Goal: Task Accomplishment & Management: Complete application form

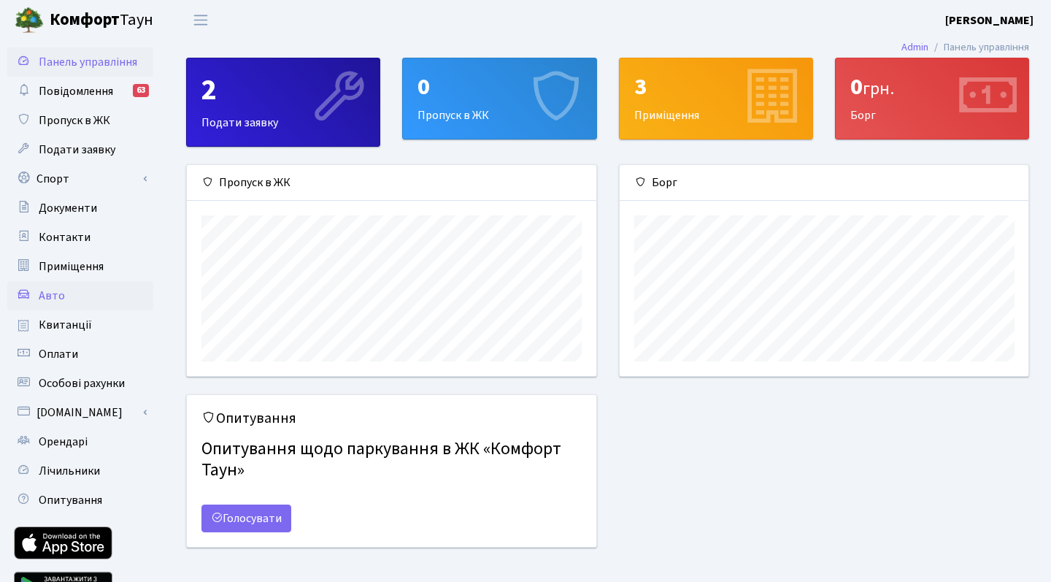
scroll to position [211, 409]
click at [53, 291] on span "Авто" at bounding box center [52, 296] width 26 height 16
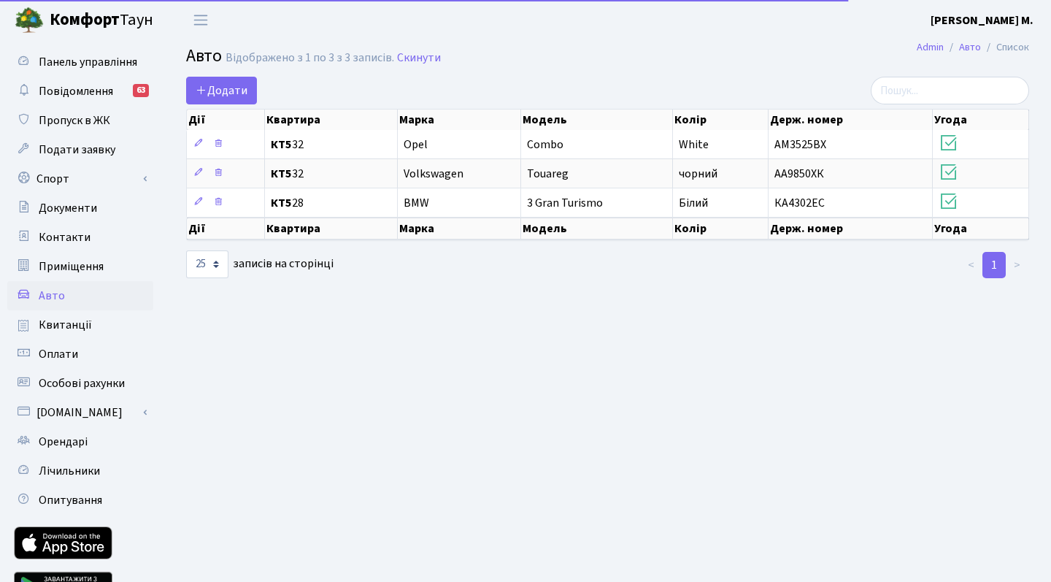
select select "25"
click at [224, 93] on span "Додати" at bounding box center [222, 90] width 52 height 16
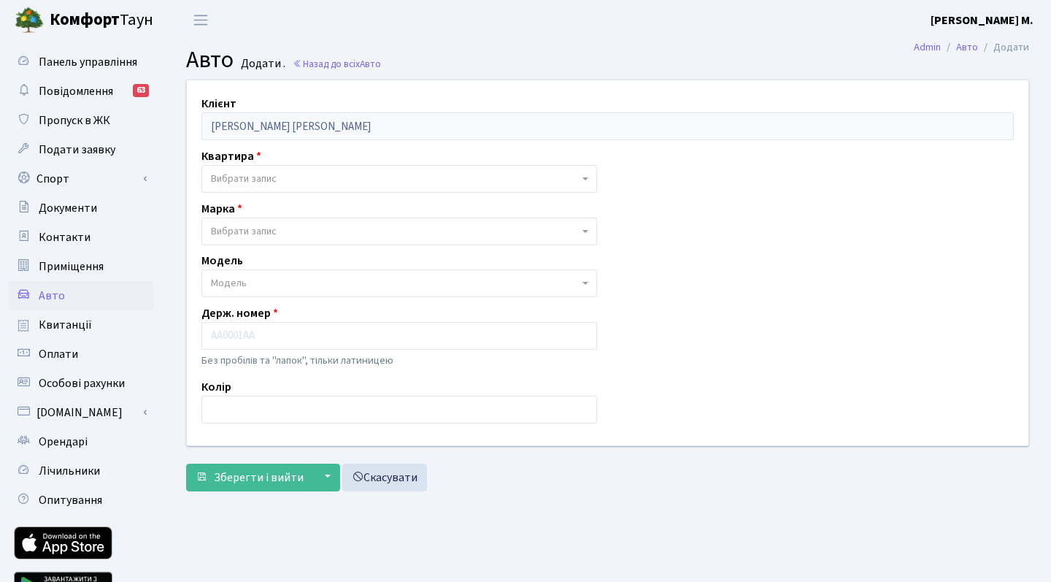
click at [369, 181] on span "Вибрати запис" at bounding box center [395, 179] width 368 height 15
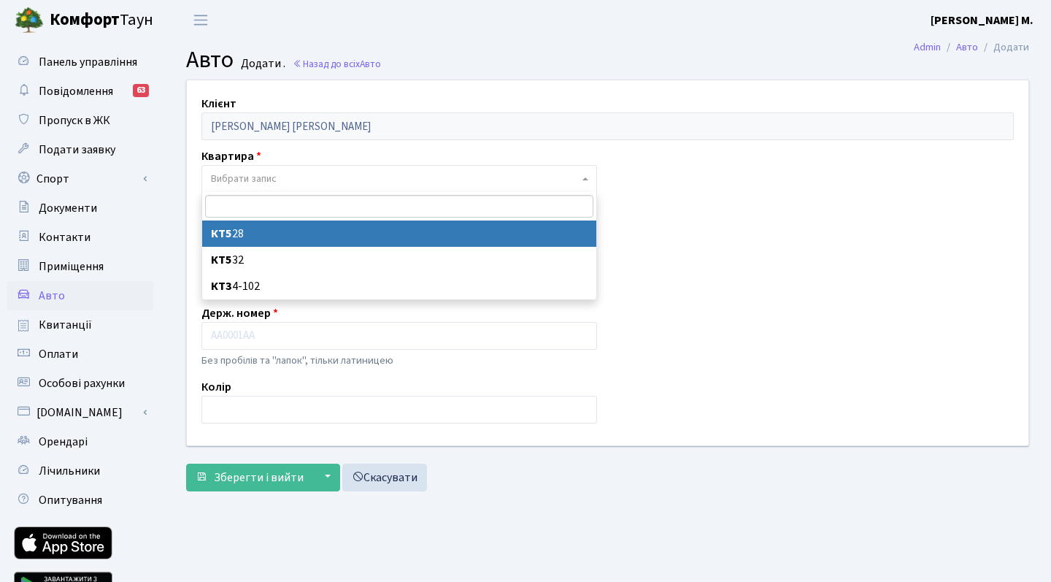
select select "30442"
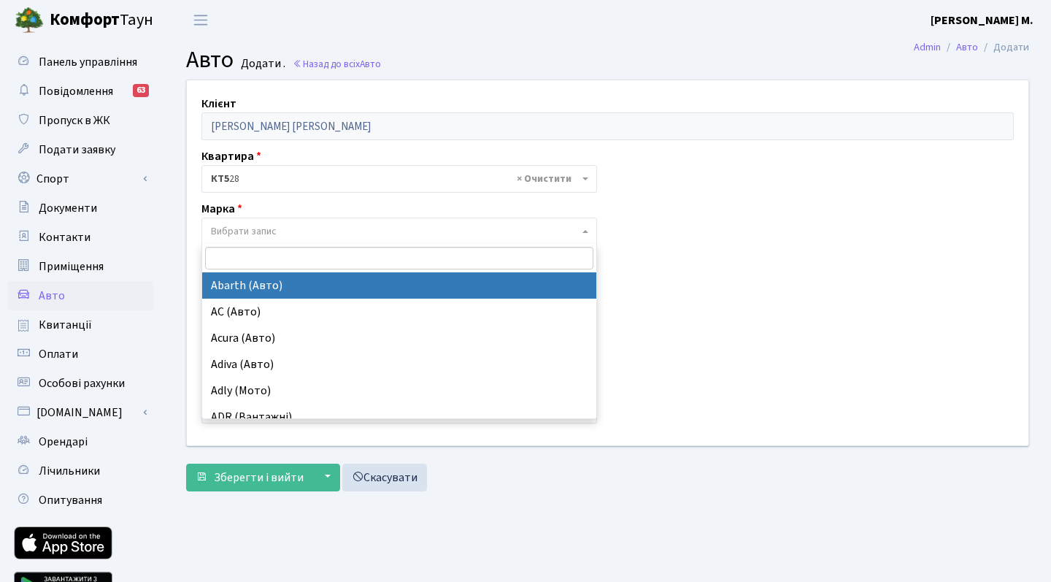
click at [429, 228] on span "Вибрати запис" at bounding box center [395, 231] width 368 height 15
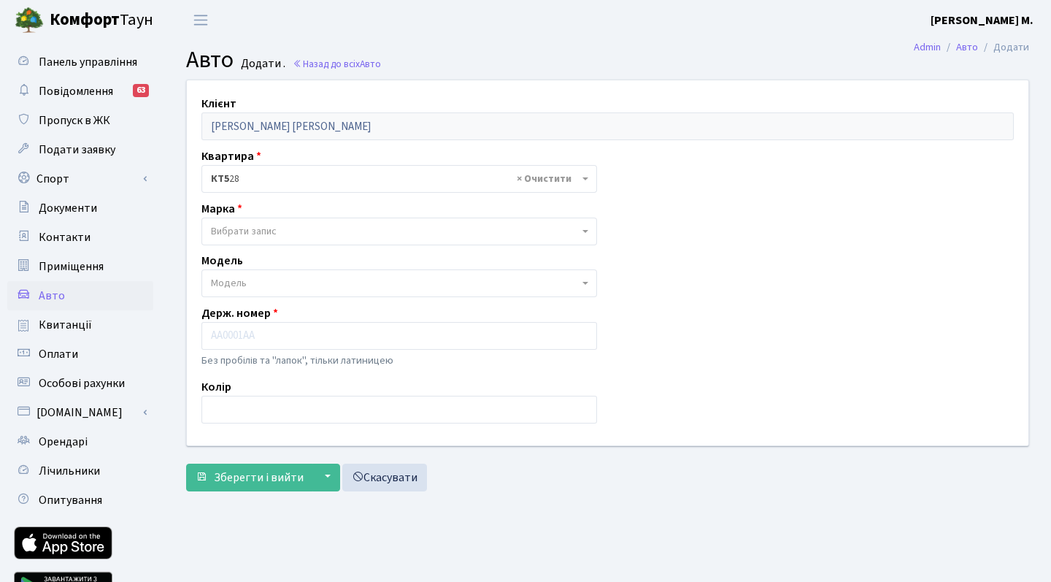
click at [752, 251] on div "Клієнт Заїка Сергій Миколайович Квартира - <b>КТ5</b>&nbsp;&nbsp;&nbsp;28 <b>КТ…" at bounding box center [608, 262] width 864 height 364
click at [402, 232] on span "Вибрати запис" at bounding box center [395, 231] width 368 height 15
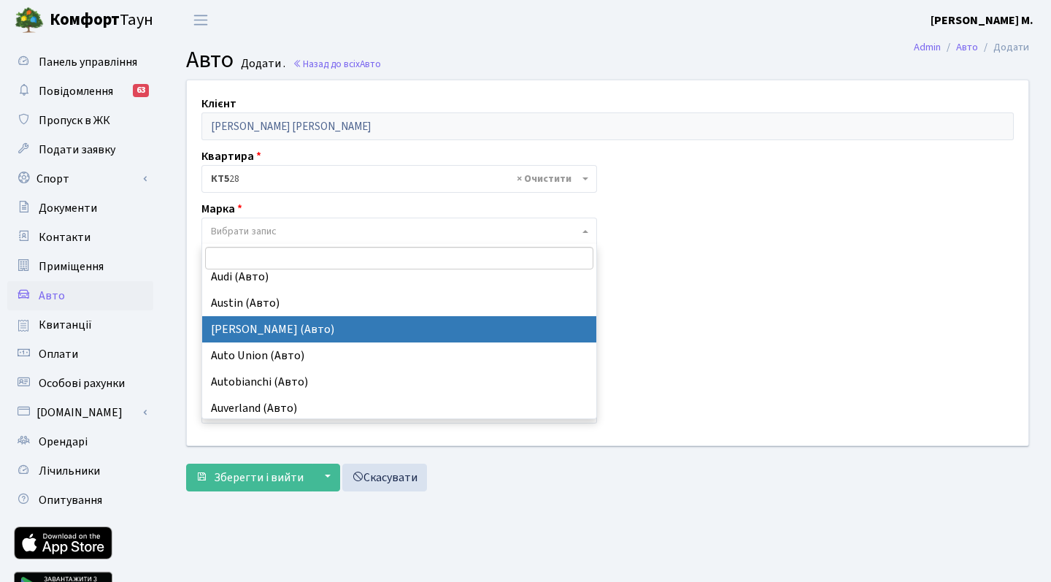
scroll to position [761, 0]
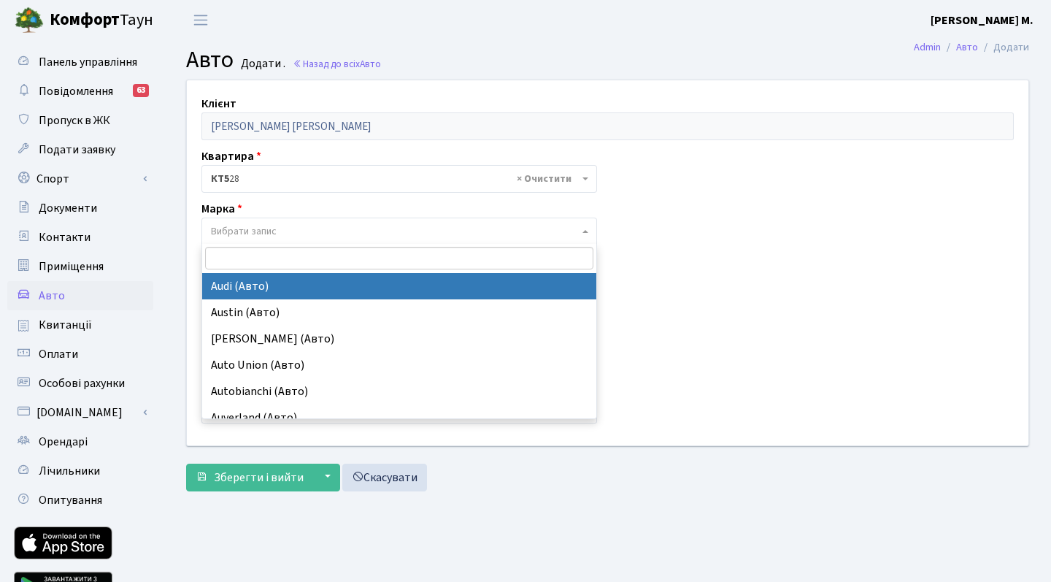
select select "13"
select select
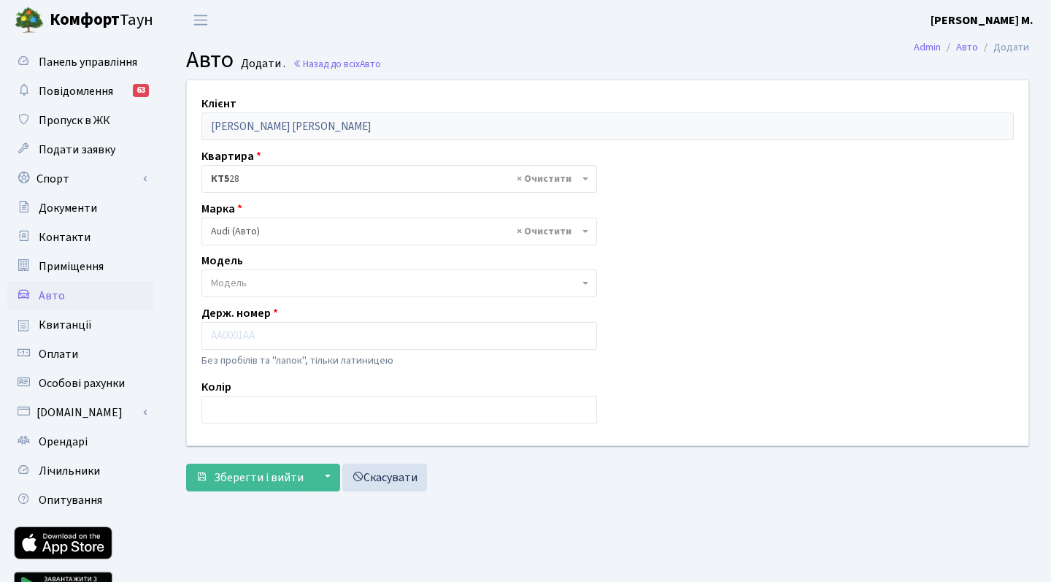
click at [320, 277] on span "Модель" at bounding box center [395, 283] width 368 height 15
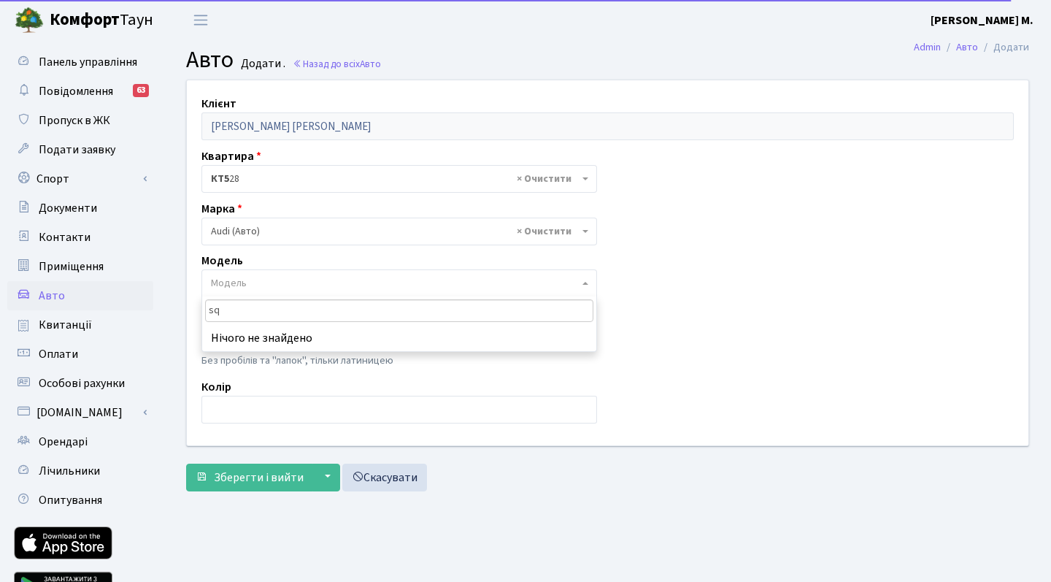
type input "s"
type input "SQ 5"
click at [722, 369] on div "Клієнт Заїка Сергій Миколайович Квартира - <b>КТ5</b>&nbsp;&nbsp;&nbsp;28 <b>КТ…" at bounding box center [608, 262] width 864 height 364
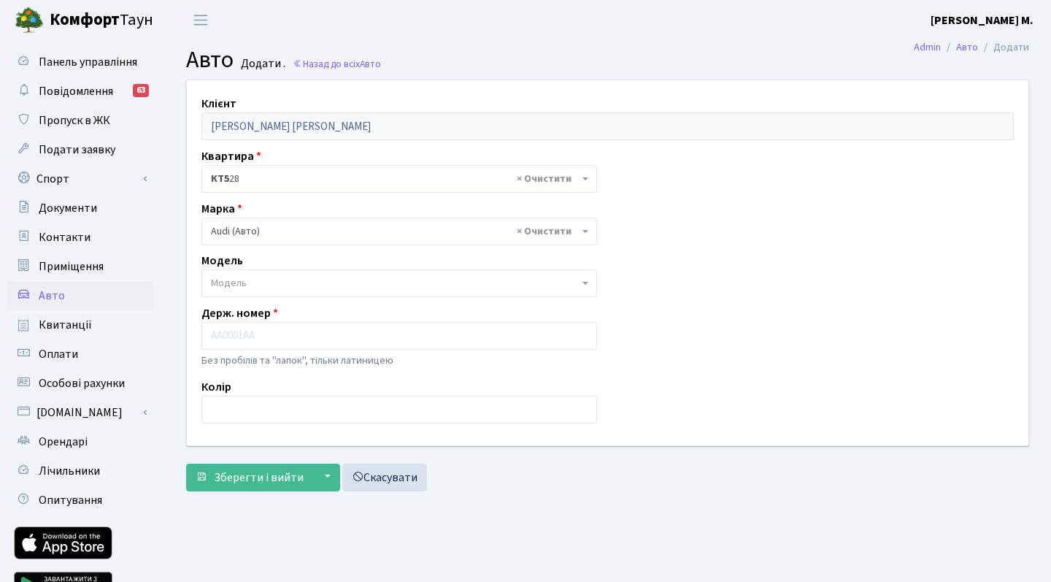
click at [573, 293] on span "Модель" at bounding box center [399, 283] width 396 height 28
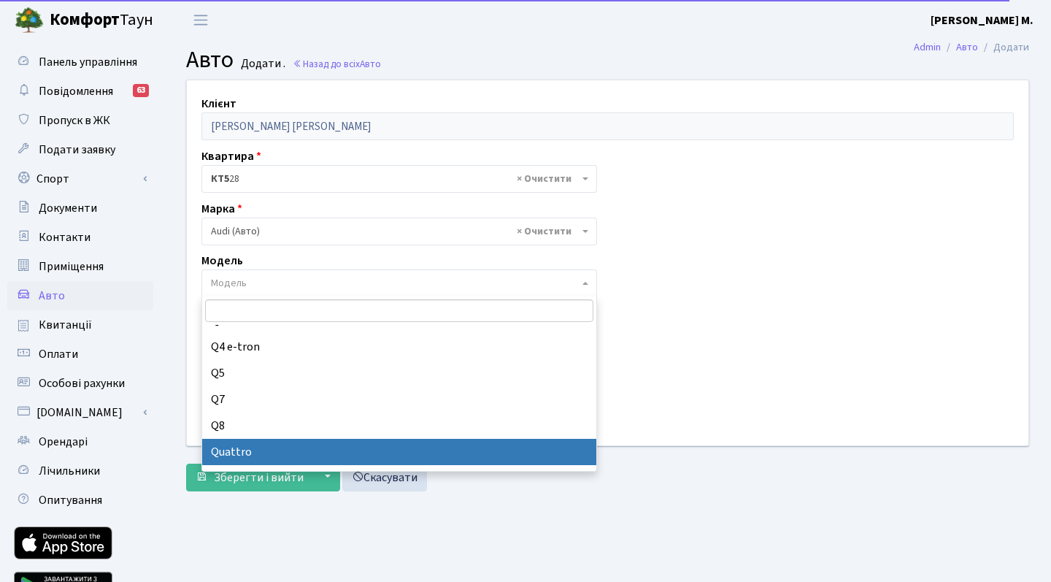
scroll to position [959, 0]
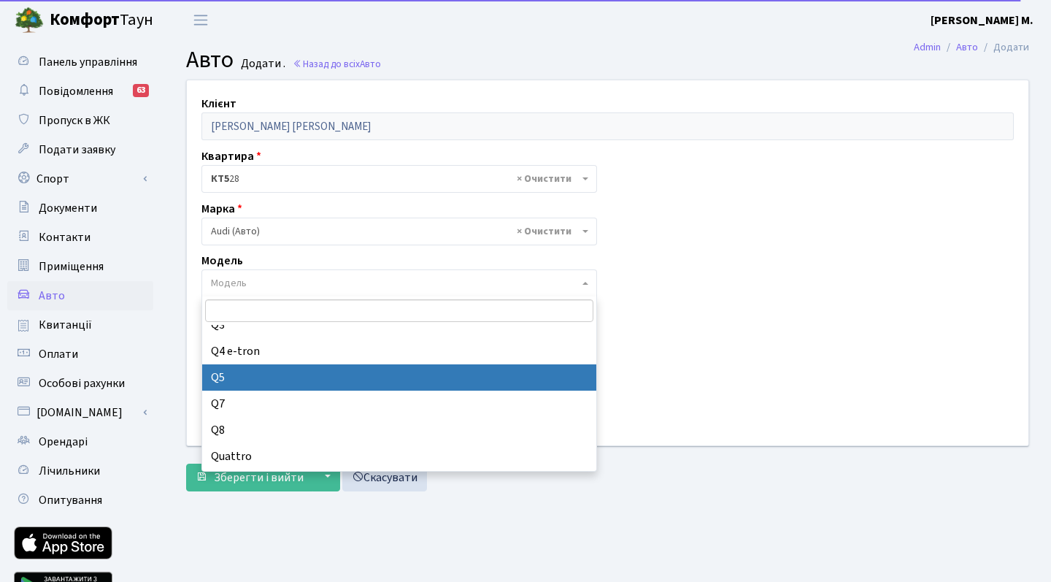
select select "172"
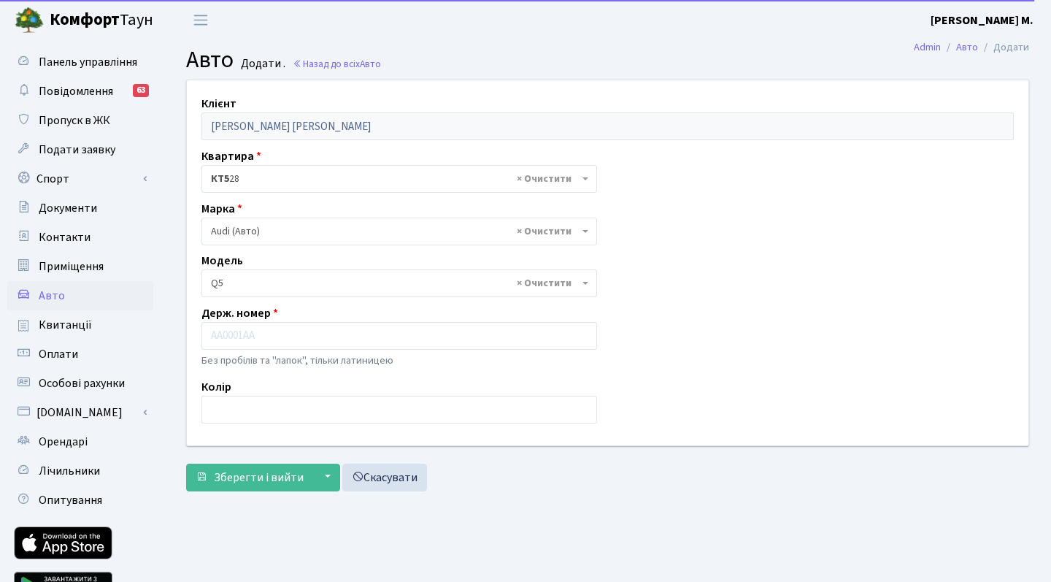
click at [398, 283] on span "× Q5" at bounding box center [395, 283] width 368 height 15
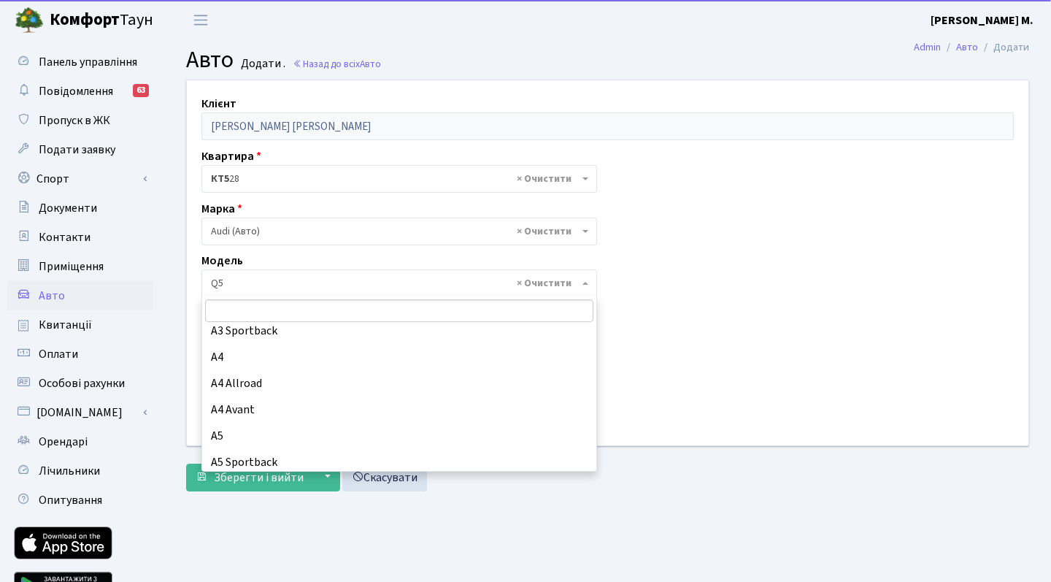
scroll to position [474, 0]
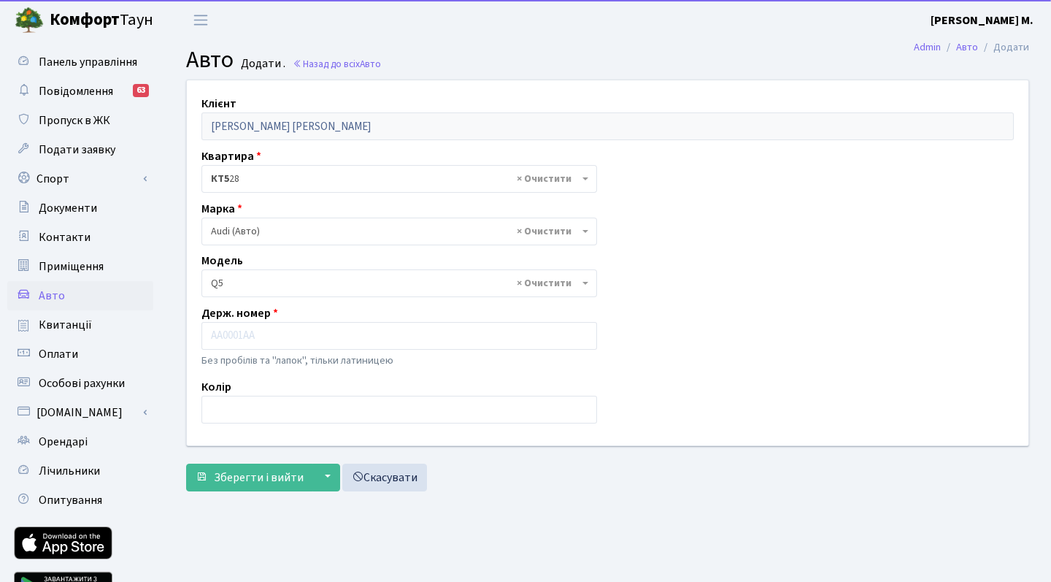
click at [772, 283] on div "Клієнт Заїка Сергій Миколайович Квартира - <b>КТ5</b>&nbsp;&nbsp;&nbsp;28 <b>КТ…" at bounding box center [608, 262] width 864 height 364
click at [440, 334] on input "text" at bounding box center [399, 336] width 396 height 28
type input "R"
type input "КА2122ВА"
click at [356, 414] on input "text" at bounding box center [399, 410] width 396 height 28
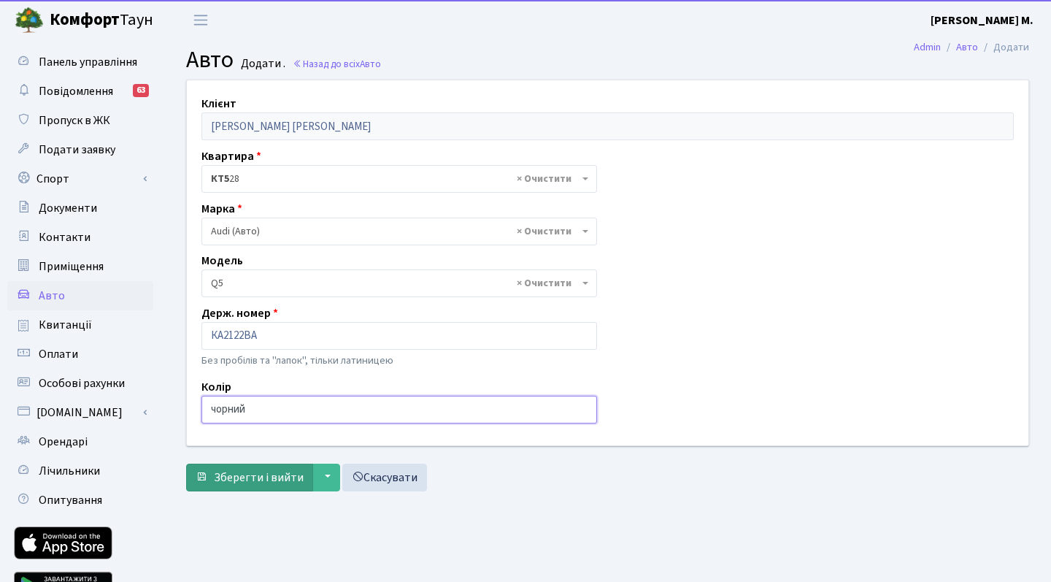
type input "чорний"
click at [287, 482] on span "Зберегти і вийти" at bounding box center [259, 477] width 90 height 16
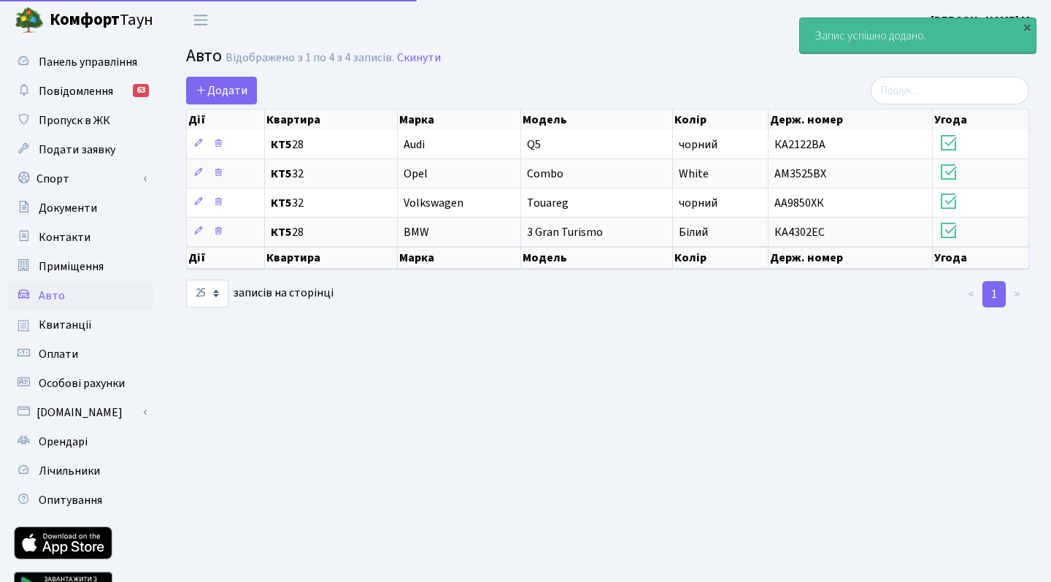
select select "25"
